Goal: Task Accomplishment & Management: Use online tool/utility

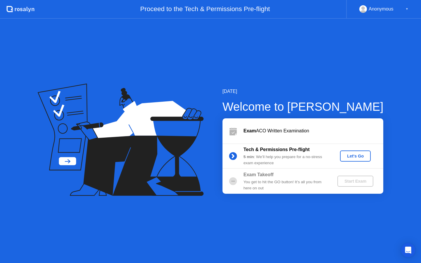
click at [357, 156] on div "Let's Go" at bounding box center [355, 156] width 26 height 5
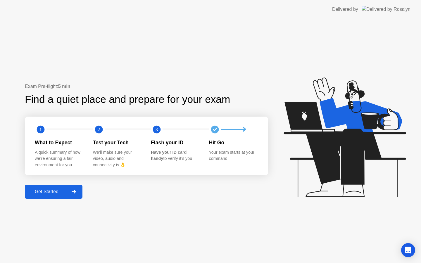
click at [51, 194] on div "Get Started" at bounding box center [47, 191] width 40 height 5
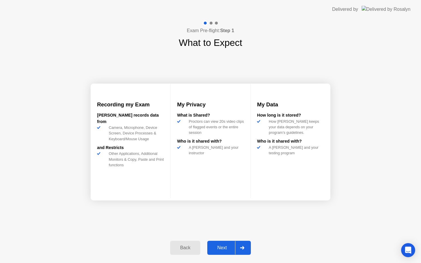
click at [227, 247] on div "Next" at bounding box center [222, 247] width 26 height 5
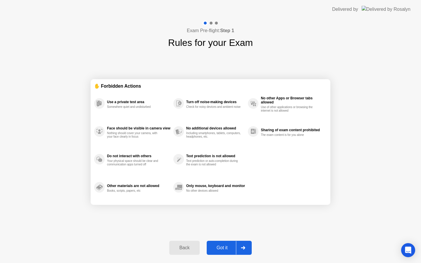
click at [227, 247] on div "Got it" at bounding box center [221, 247] width 27 height 5
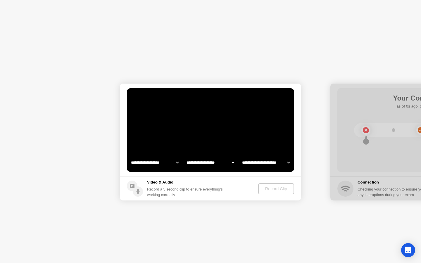
select select "**********"
select select "*******"
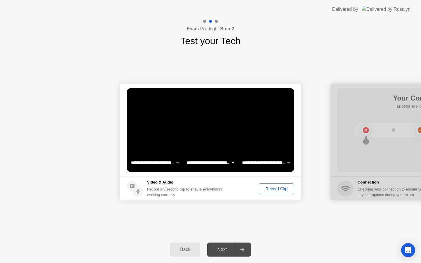
click at [270, 187] on div "Record Clip" at bounding box center [276, 188] width 31 height 5
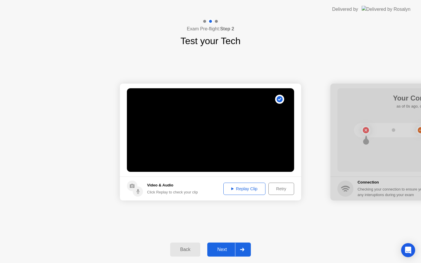
click at [223, 247] on div "Next" at bounding box center [222, 249] width 26 height 5
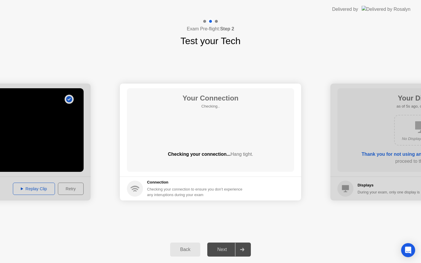
click at [53, 143] on div at bounding box center [-1, 142] width 181 height 117
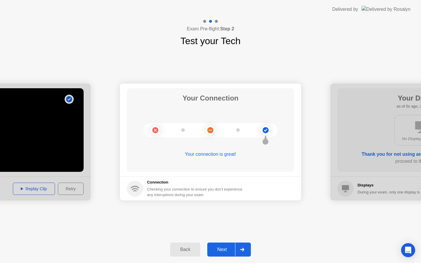
click at [231, 248] on div "Next" at bounding box center [222, 249] width 26 height 5
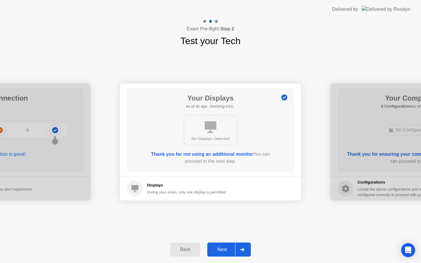
click at [221, 247] on div "Next" at bounding box center [222, 249] width 26 height 5
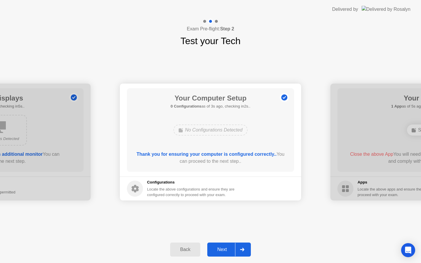
click at [221, 247] on div "Next" at bounding box center [222, 249] width 26 height 5
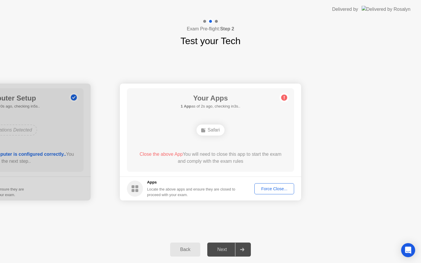
click at [263, 188] on div "Force Close..." at bounding box center [274, 188] width 36 height 5
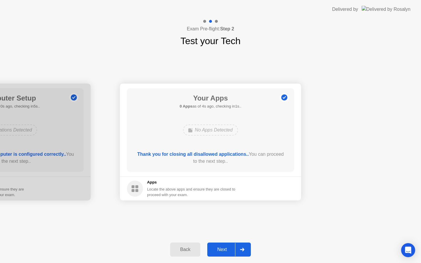
click at [218, 246] on button "Next" at bounding box center [229, 250] width 44 height 14
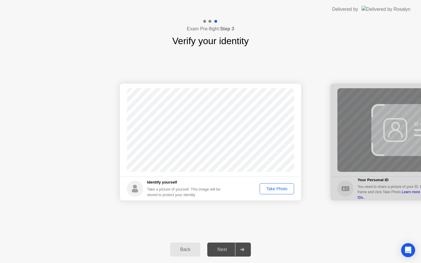
click at [277, 186] on div "Take Photo" at bounding box center [277, 188] width 30 height 5
click at [276, 190] on div "Retake" at bounding box center [280, 188] width 23 height 5
click at [277, 190] on div "Take Photo" at bounding box center [277, 188] width 30 height 5
click at [222, 247] on div "Next" at bounding box center [222, 249] width 26 height 5
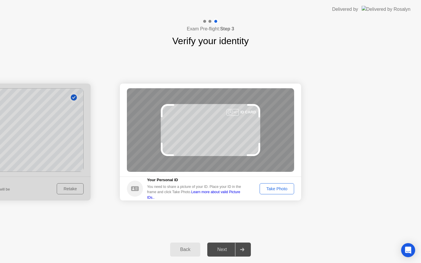
click at [267, 189] on div "Take Photo" at bounding box center [277, 188] width 30 height 5
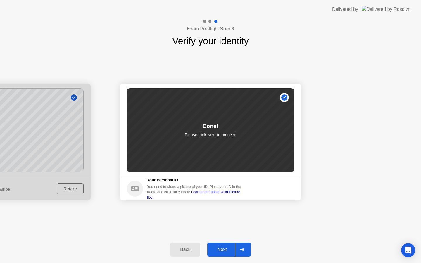
click at [219, 249] on div "Next" at bounding box center [222, 249] width 26 height 5
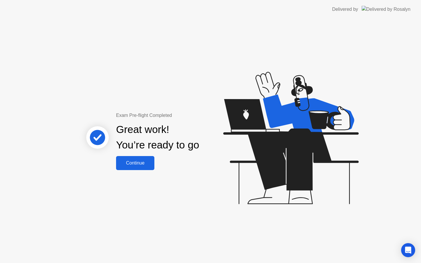
click at [142, 167] on button "Continue" at bounding box center [135, 163] width 38 height 14
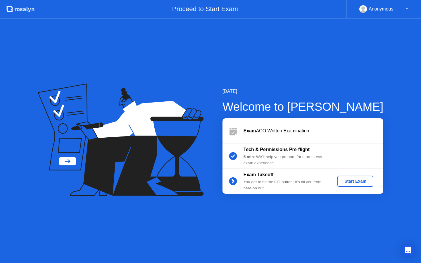
click at [359, 182] on div "Start Exam" at bounding box center [355, 181] width 31 height 5
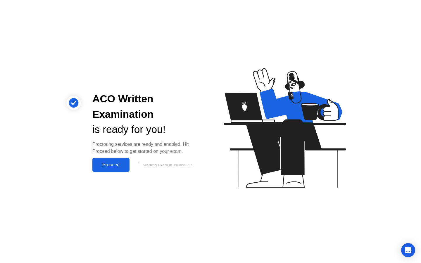
click at [113, 163] on div "Proceed" at bounding box center [111, 164] width 34 height 5
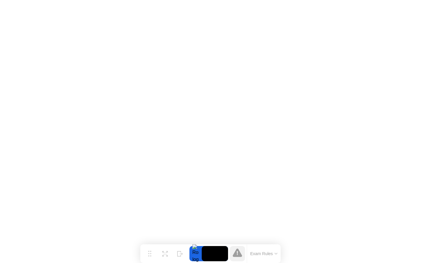
click at [233, 253] on icon at bounding box center [237, 252] width 9 height 9
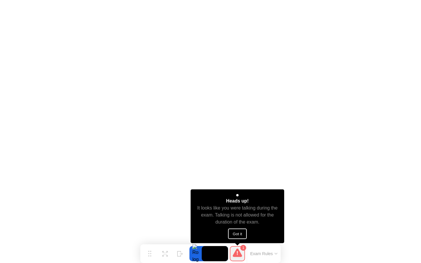
click at [239, 232] on button "Got it" at bounding box center [237, 234] width 19 height 11
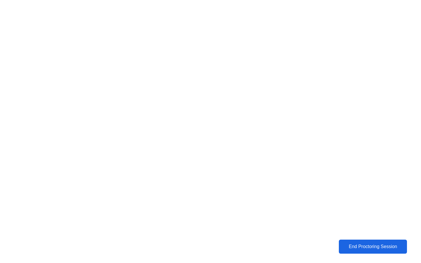
click at [339, 244] on div "End Proctoring Session" at bounding box center [372, 247] width 69 height 6
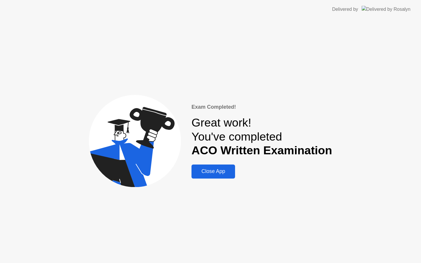
click at [223, 172] on div "Close App" at bounding box center [213, 171] width 40 height 6
